Goal: Find specific page/section: Find specific page/section

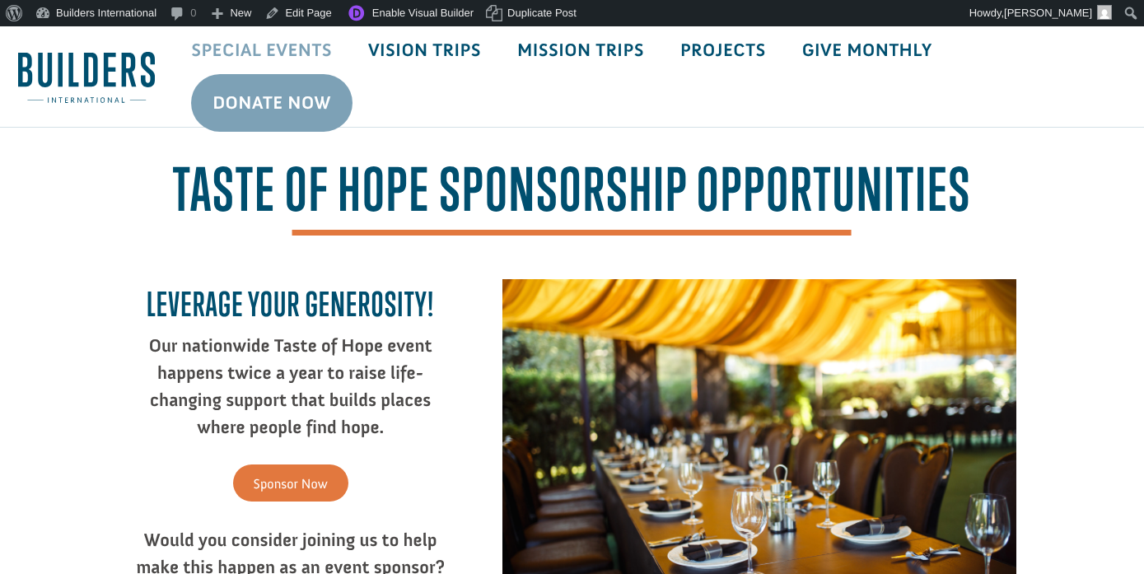
click at [264, 48] on link "Special Events" at bounding box center [261, 50] width 177 height 48
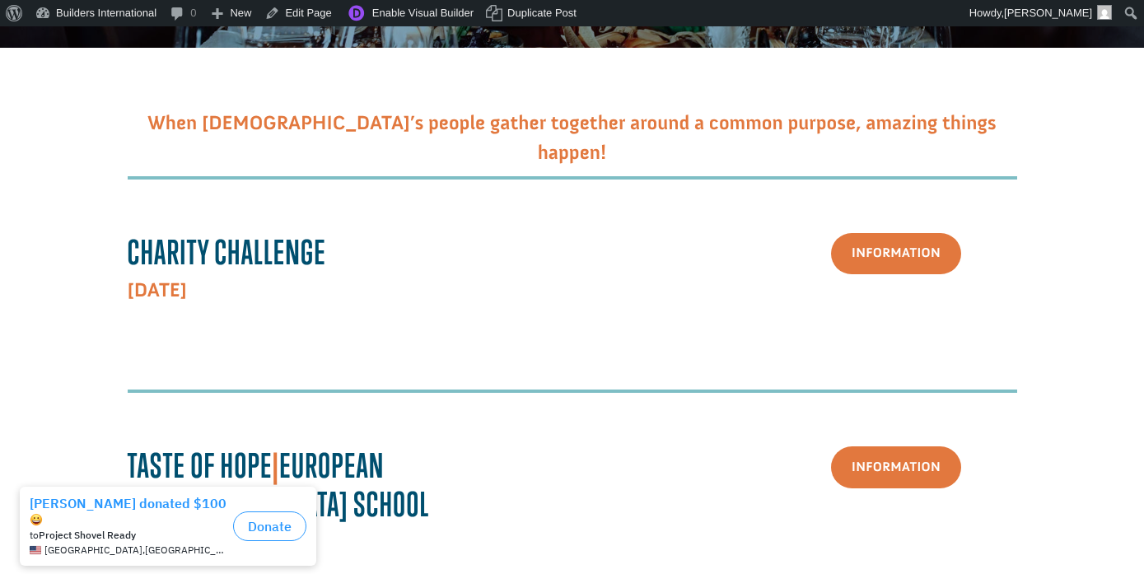
scroll to position [392, 0]
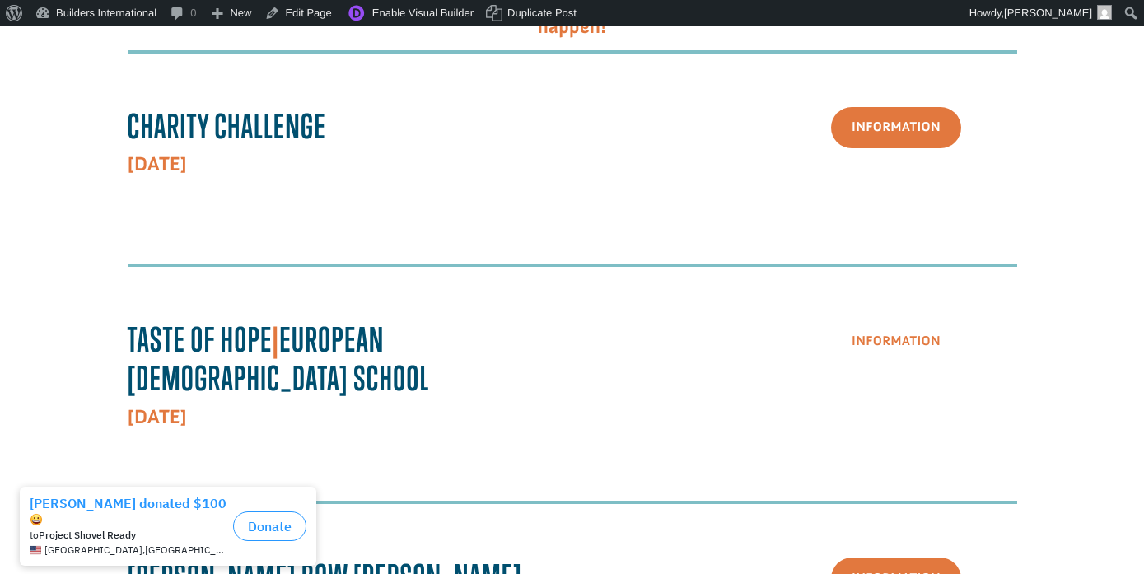
click at [888, 334] on link "Information" at bounding box center [896, 341] width 130 height 42
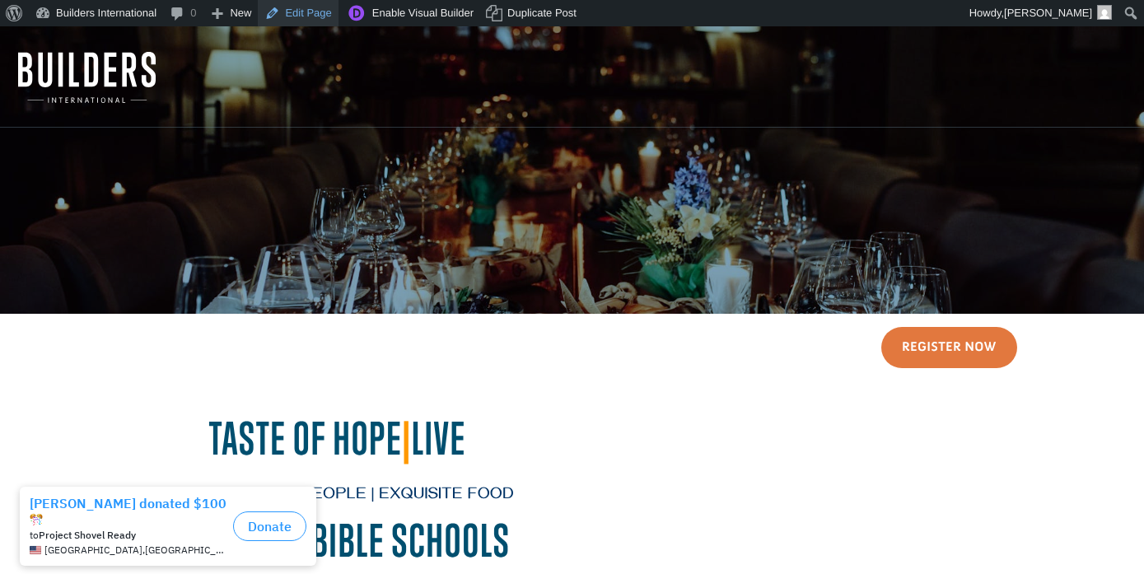
click at [317, 16] on link "Edit Page" at bounding box center [298, 13] width 80 height 26
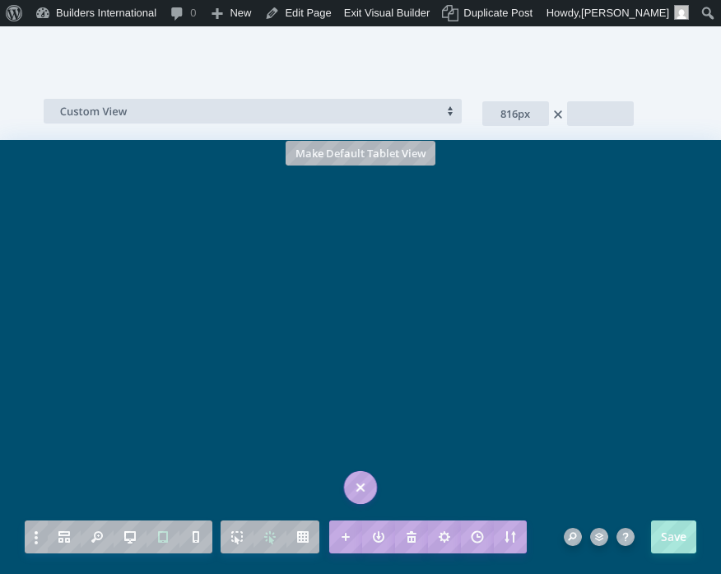
scroll to position [4055, 0]
